Goal: Navigation & Orientation: Find specific page/section

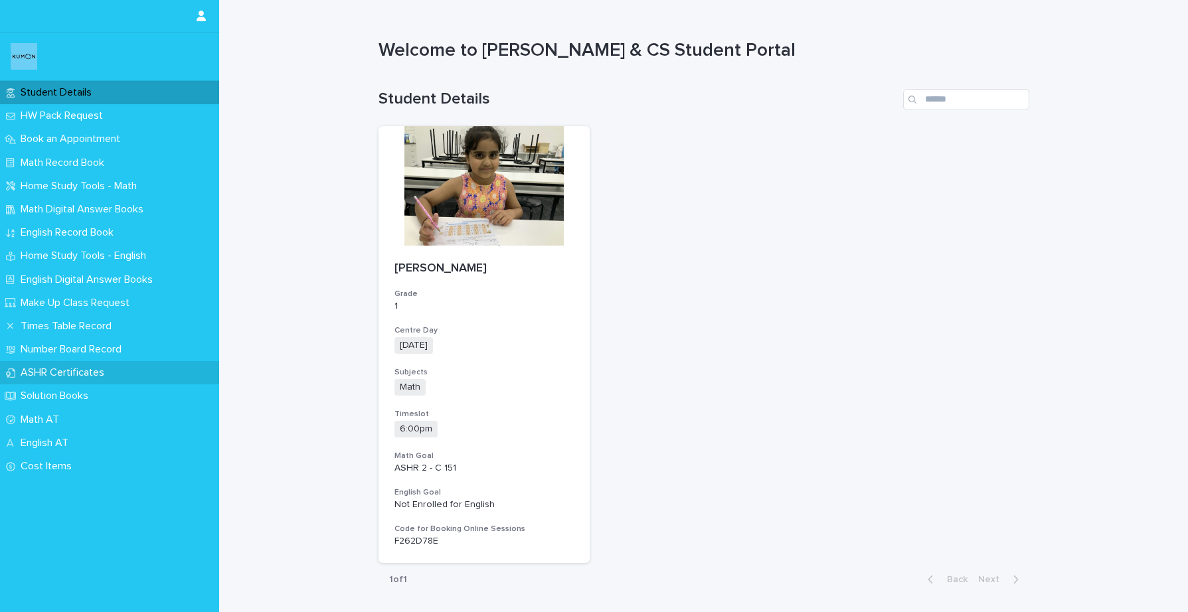
click at [56, 375] on p "ASHR Certificates" at bounding box center [65, 373] width 100 height 13
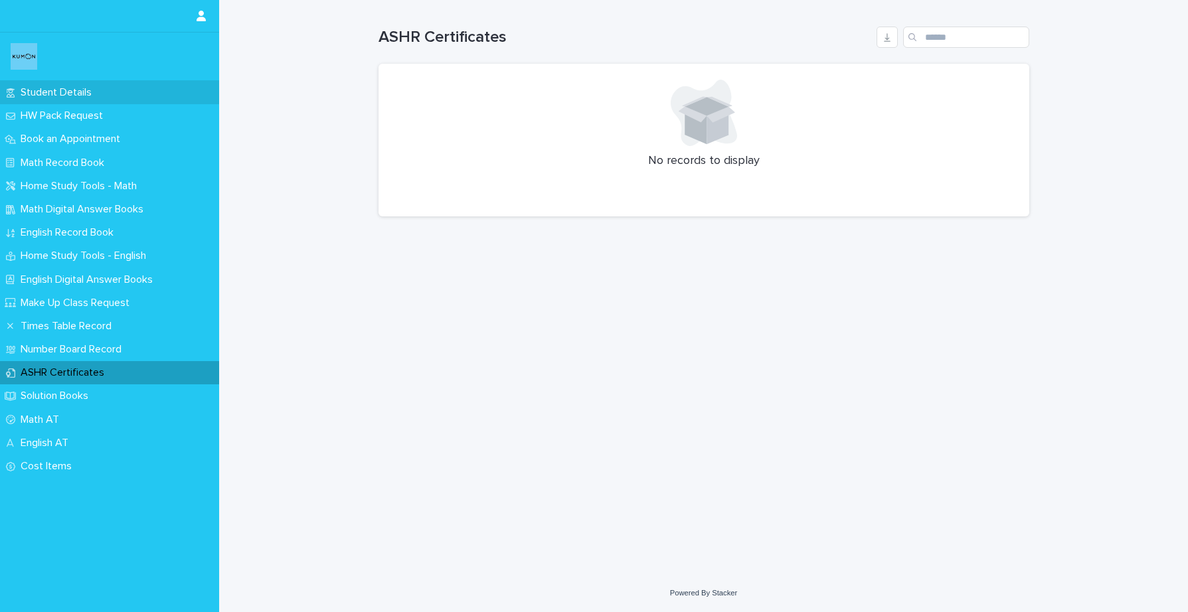
click at [88, 94] on p "Student Details" at bounding box center [58, 92] width 87 height 13
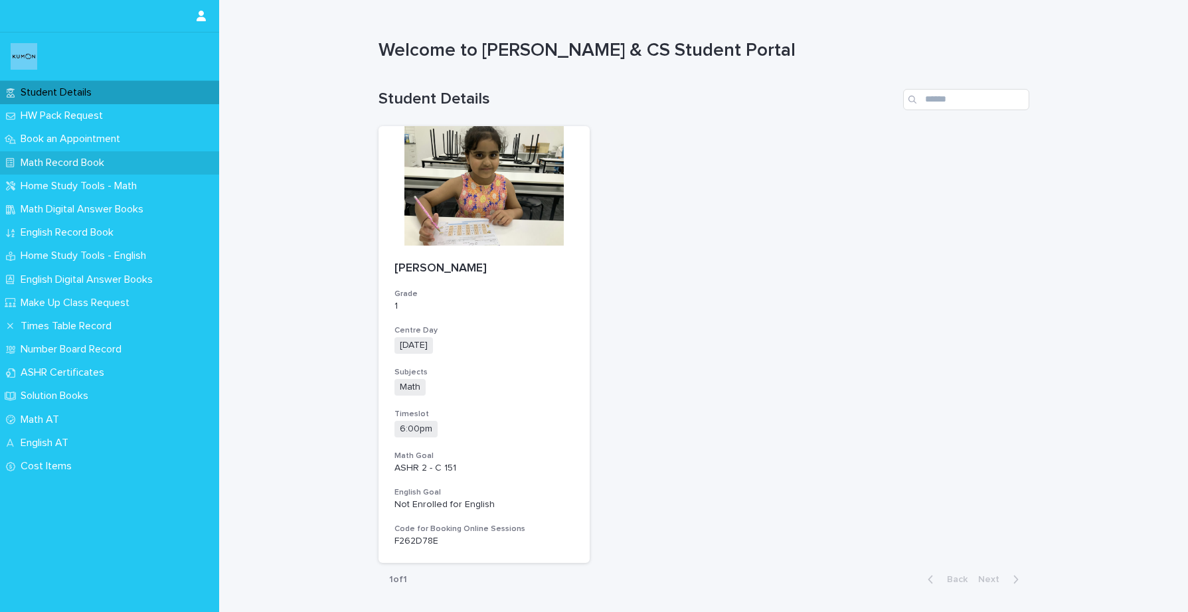
click at [70, 167] on p "Math Record Book" at bounding box center [65, 163] width 100 height 13
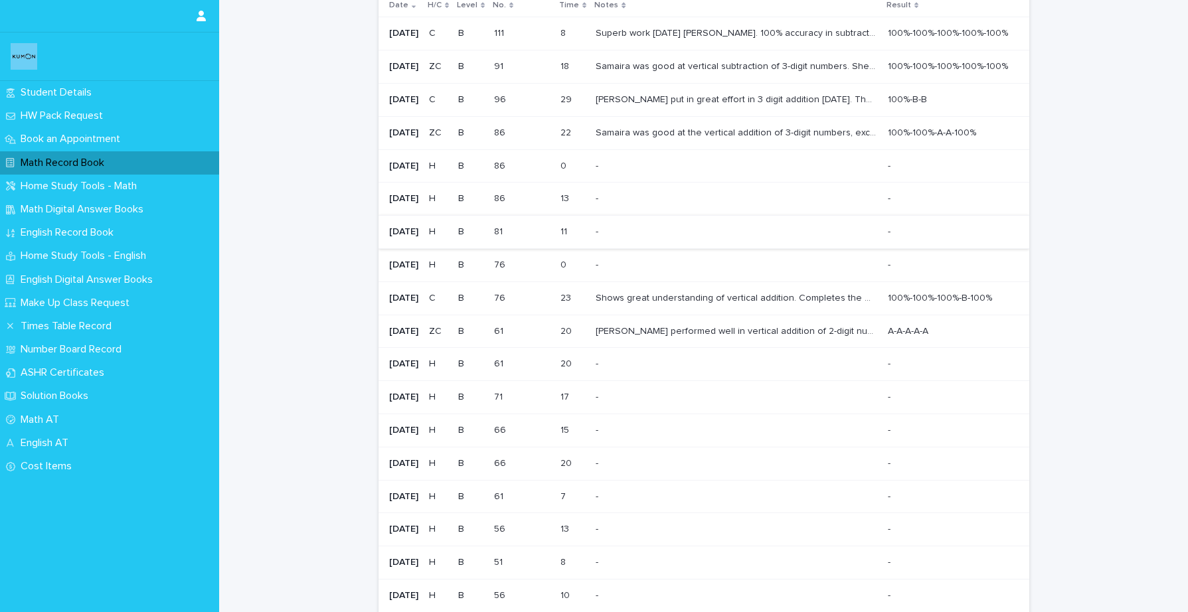
scroll to position [41, 0]
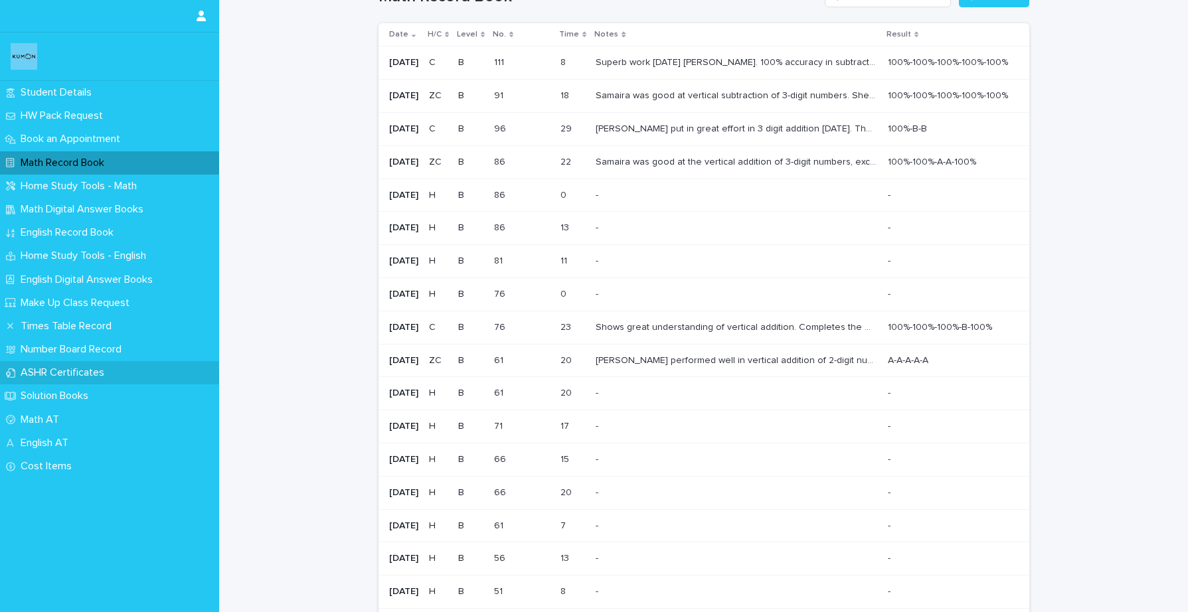
click at [85, 380] on div "ASHR Certificates" at bounding box center [109, 372] width 219 height 23
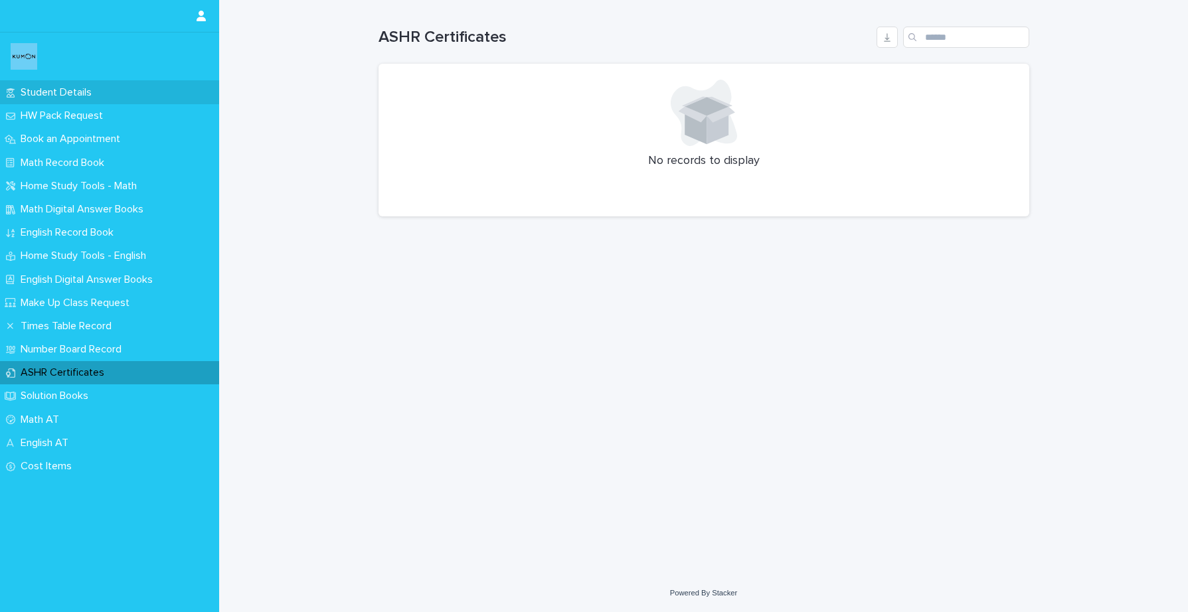
click at [70, 92] on p "Student Details" at bounding box center [58, 92] width 87 height 13
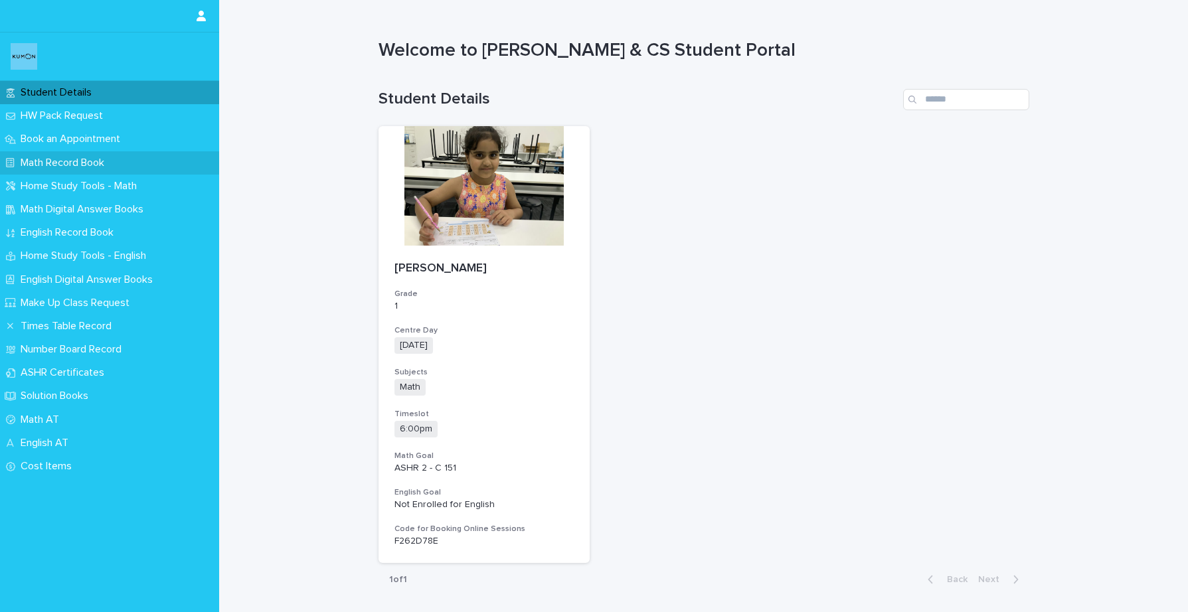
click at [58, 160] on p "Math Record Book" at bounding box center [65, 163] width 100 height 13
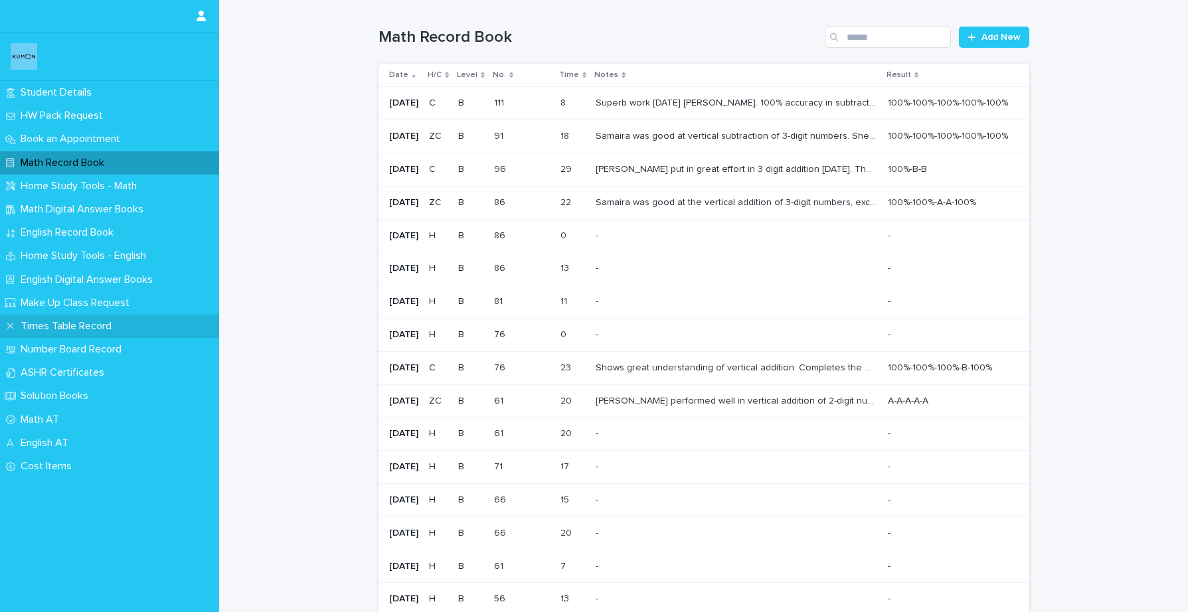
click at [103, 333] on div "Times Table Record" at bounding box center [109, 326] width 219 height 23
